Goal: Task Accomplishment & Management: Manage account settings

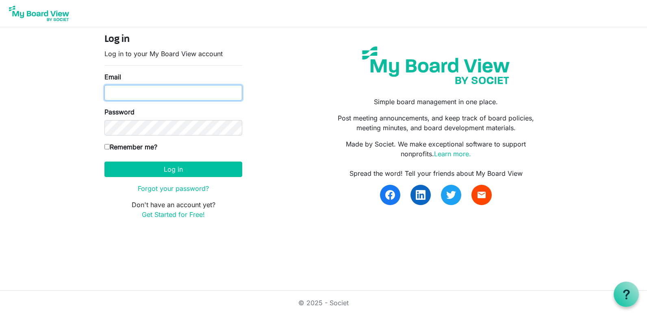
click at [234, 87] on input "Email" at bounding box center [173, 92] width 138 height 15
type input "danahlenius@gmail.com"
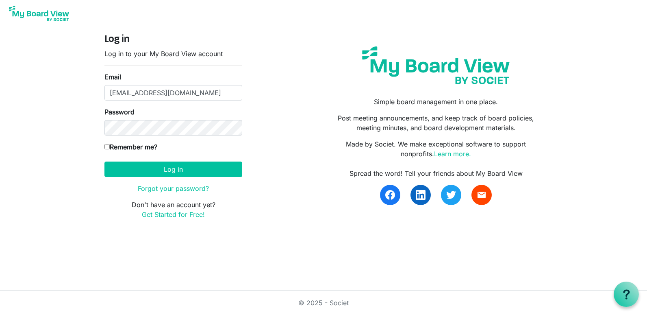
click at [107, 144] on input "Remember me?" at bounding box center [106, 146] width 5 height 5
checkbox input "true"
click at [165, 170] on button "Log in" at bounding box center [173, 168] width 138 height 15
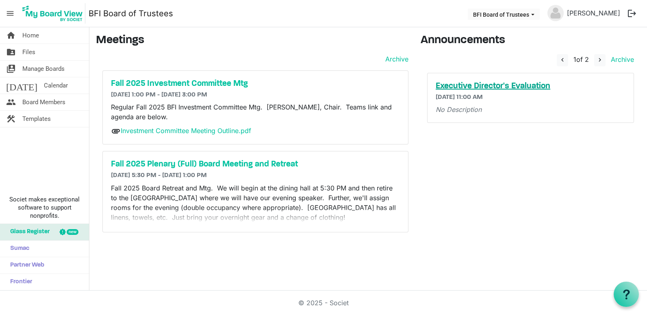
click at [496, 87] on h5 "Executive Director's Evaluation" at bounding box center [531, 86] width 190 height 10
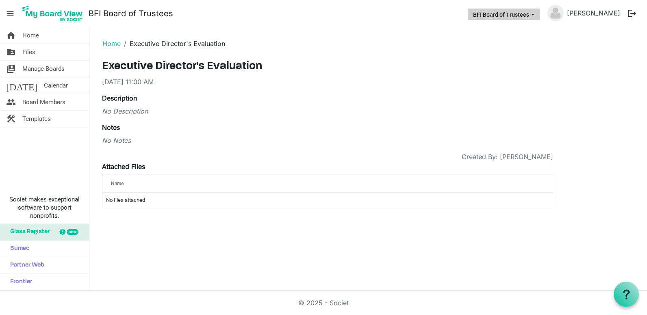
click at [537, 15] on span "BFI Board of Trustees dropdownbutton" at bounding box center [532, 14] width 7 height 3
click at [390, 92] on div "Executive Director's Evaluation 9/19/2025 11:00 AM Description No Description N…" at bounding box center [327, 134] width 451 height 148
